Goal: Task Accomplishment & Management: Manage account settings

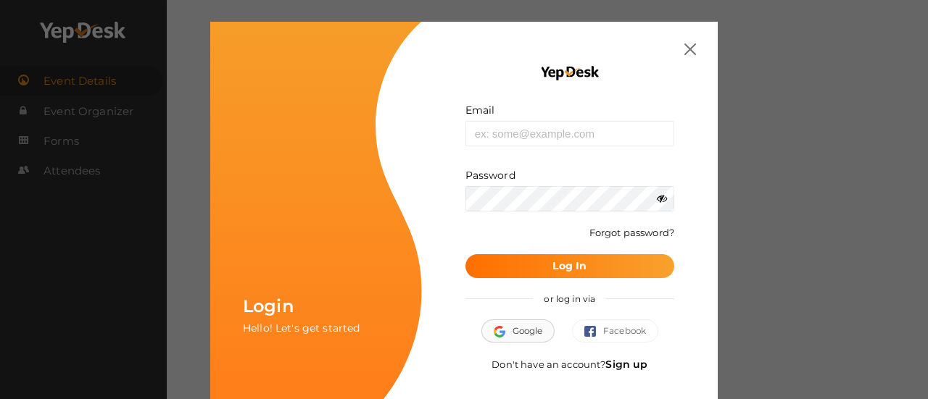
click at [507, 328] on button "Google" at bounding box center [518, 331] width 74 height 23
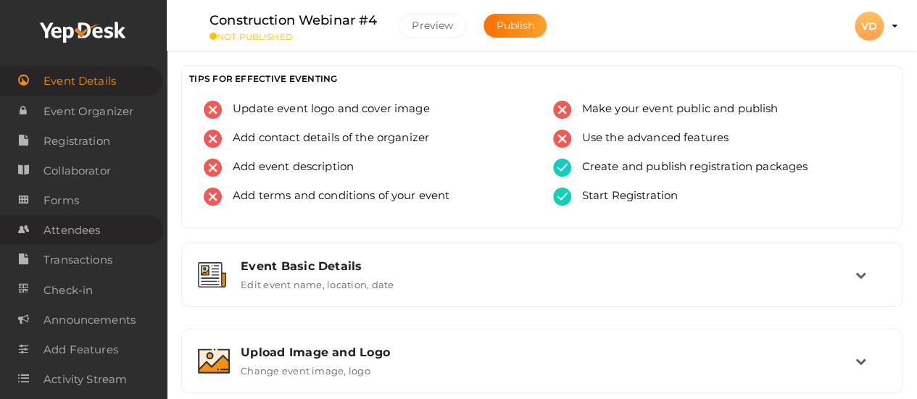
click at [103, 228] on link "Attendees" at bounding box center [81, 230] width 163 height 30
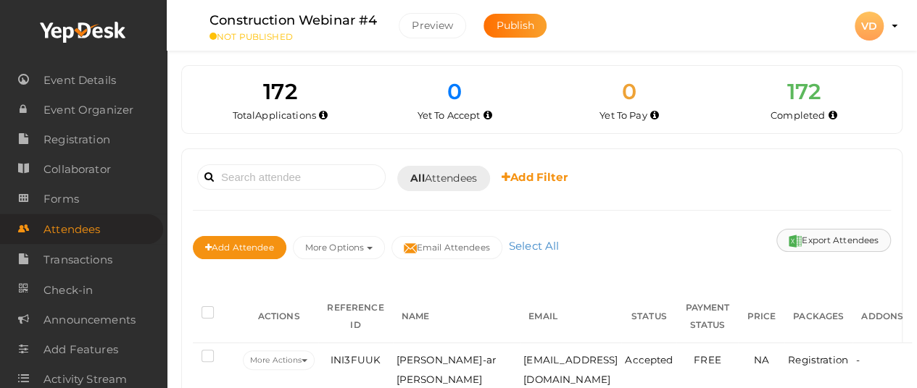
click at [797, 233] on button "Export Attendees" at bounding box center [833, 240] width 115 height 23
